Goal: Submit feedback/report problem

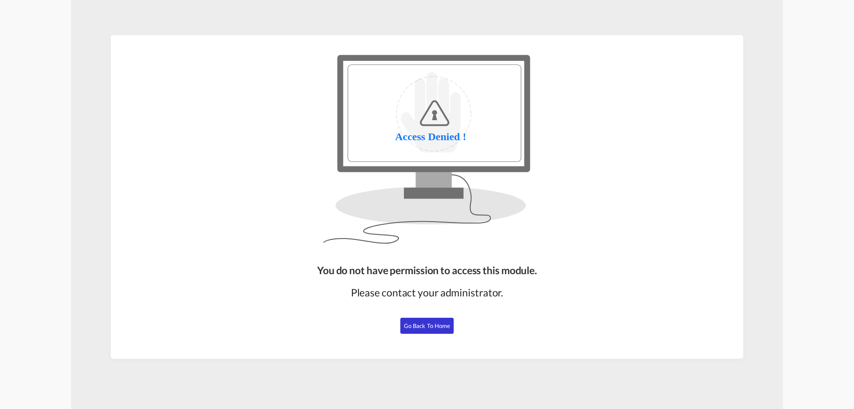
click at [429, 325] on span "Go Back to Home" at bounding box center [427, 325] width 47 height 7
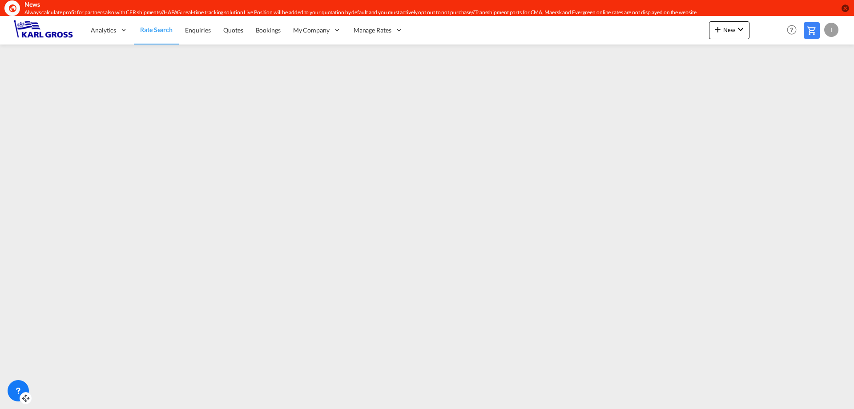
click at [10, 395] on div at bounding box center [18, 390] width 21 height 21
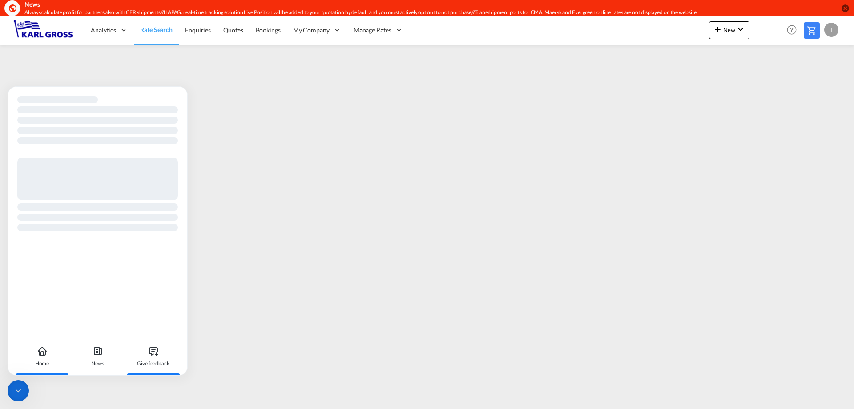
click at [157, 360] on div "Give feedback" at bounding box center [153, 363] width 32 height 8
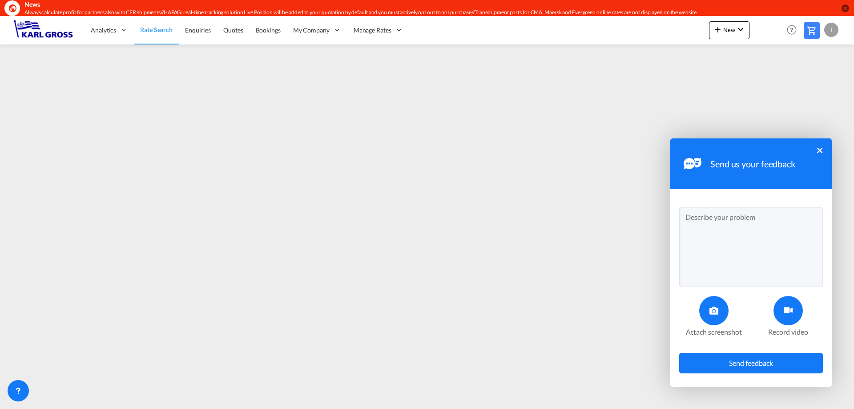
click at [822, 149] on div "Send us your feedback ×" at bounding box center [750, 163] width 161 height 51
click at [819, 151] on button "×" at bounding box center [819, 150] width 5 height 5
